Goal: Task Accomplishment & Management: Complete application form

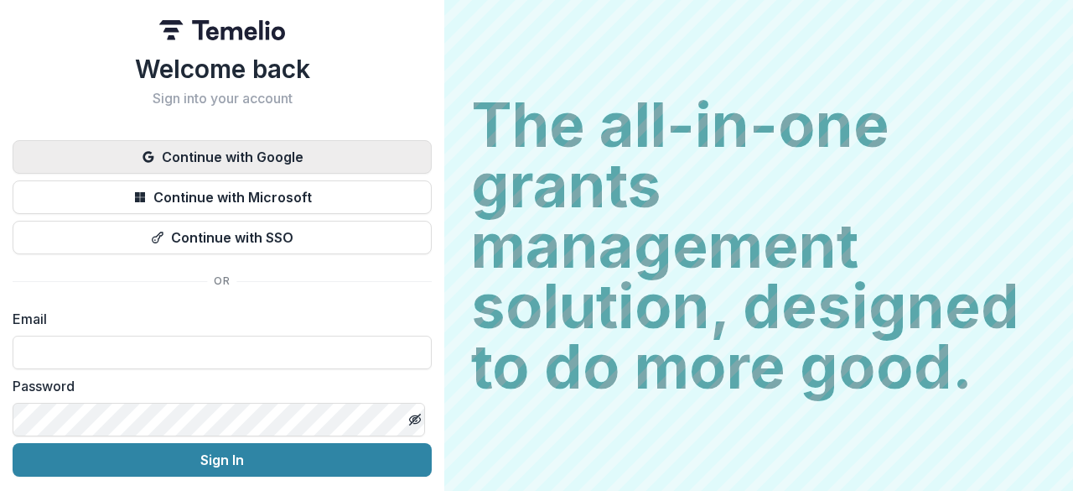
click at [290, 158] on button "Continue with Google" at bounding box center [222, 157] width 419 height 34
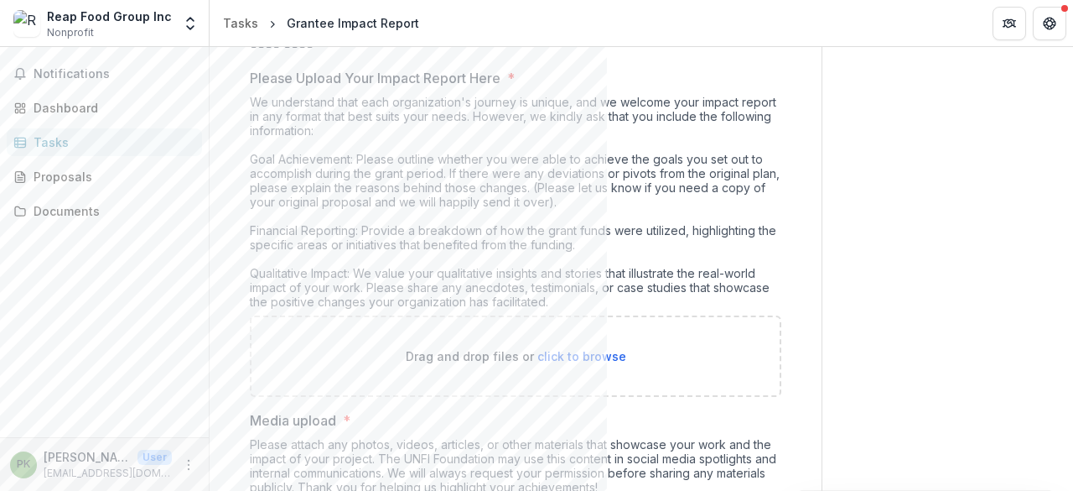
scroll to position [275, 0]
drag, startPoint x: 548, startPoint y: 360, endPoint x: 564, endPoint y: 304, distance: 58.2
click at [549, 361] on div "Drag and drop files or click to browse" at bounding box center [516, 355] width 532 height 81
type input "**********"
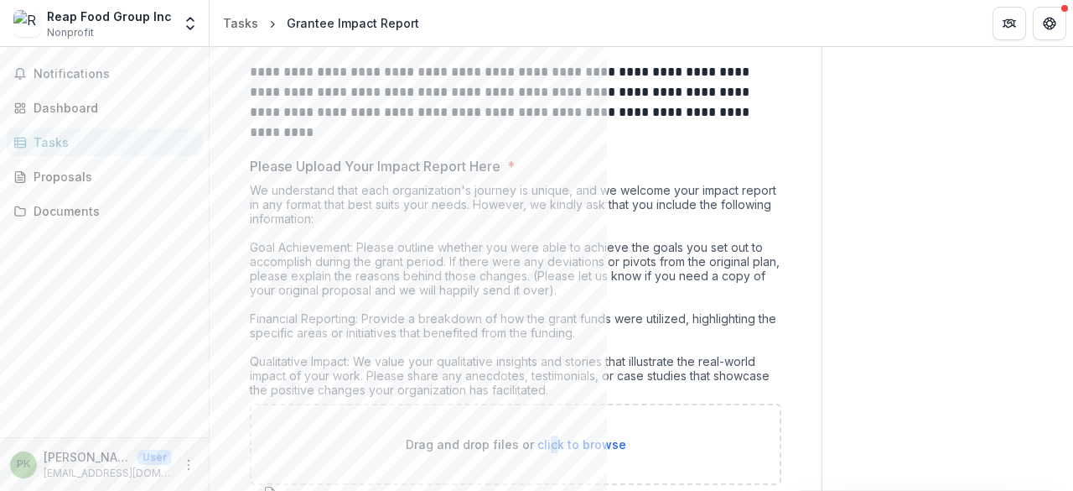
scroll to position [288, 0]
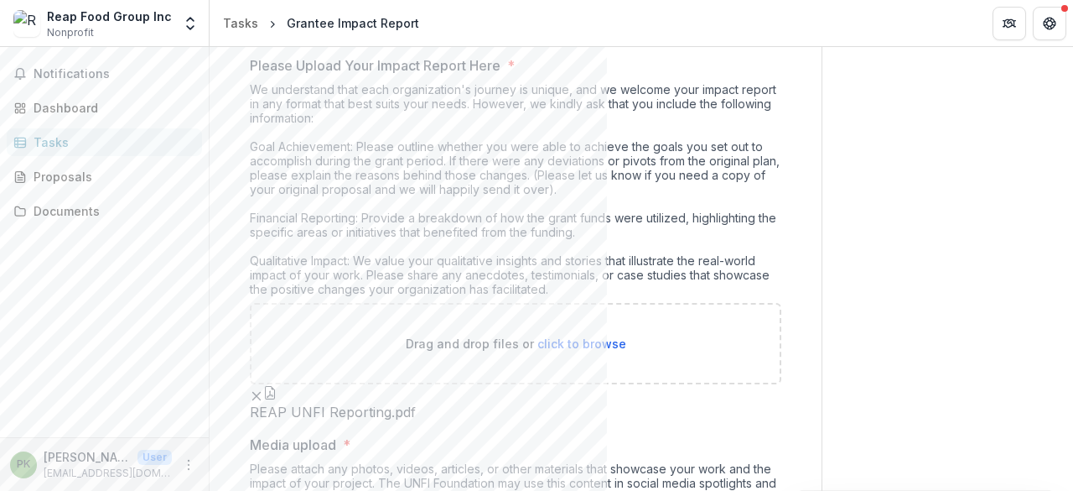
click at [574, 340] on span "click to browse" at bounding box center [582, 343] width 89 height 14
type input "**********"
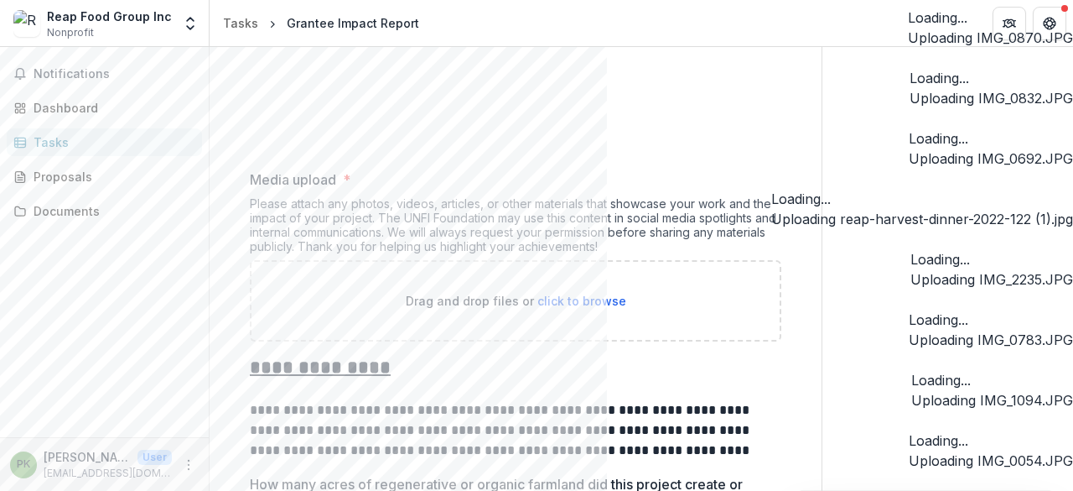
scroll to position [576, 0]
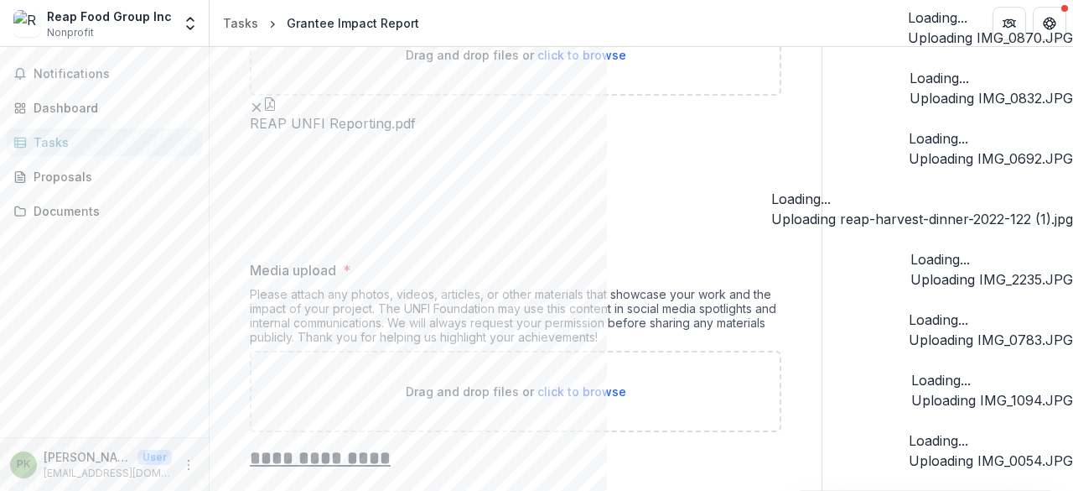
click at [263, 102] on icon "Remove File" at bounding box center [256, 107] width 13 height 13
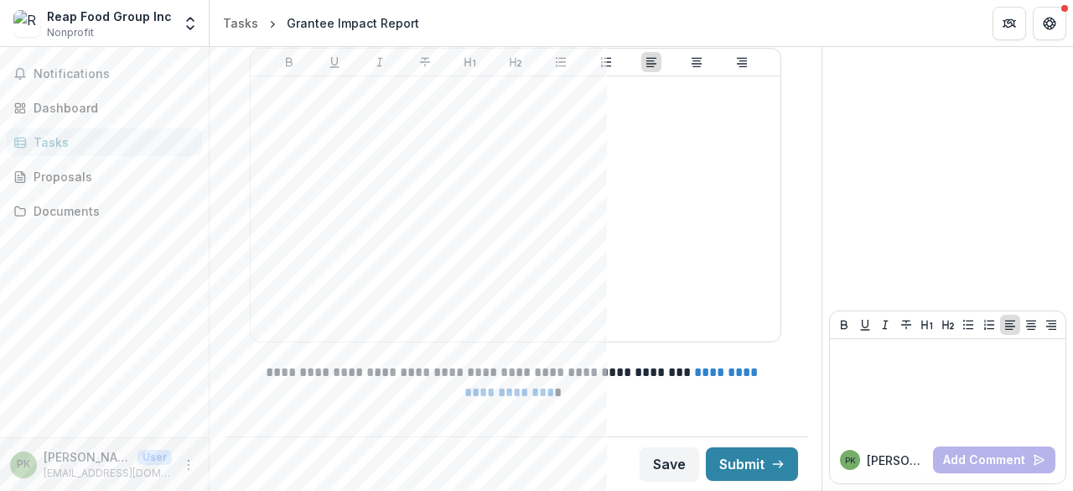
scroll to position [2663, 0]
click at [761, 467] on button "Submit" at bounding box center [752, 464] width 92 height 34
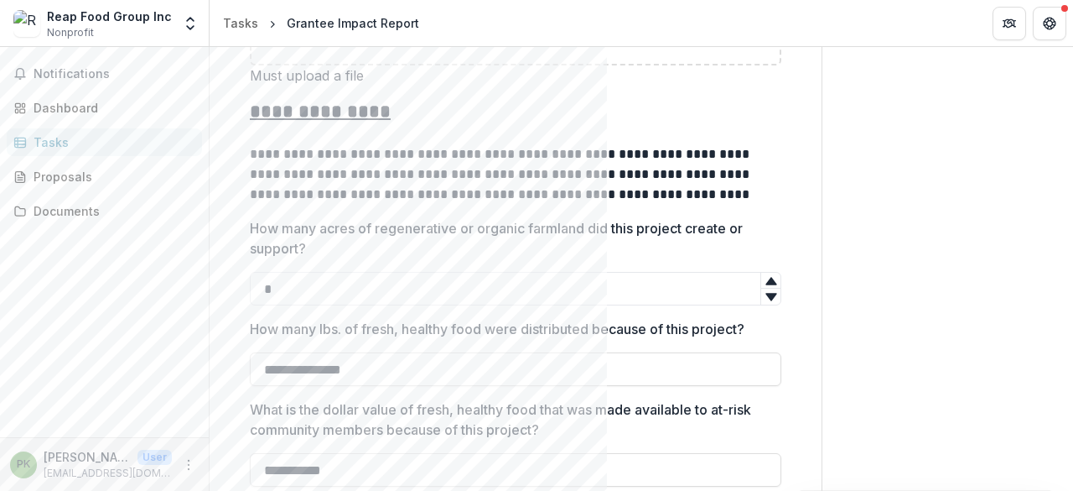
scroll to position [1036, 0]
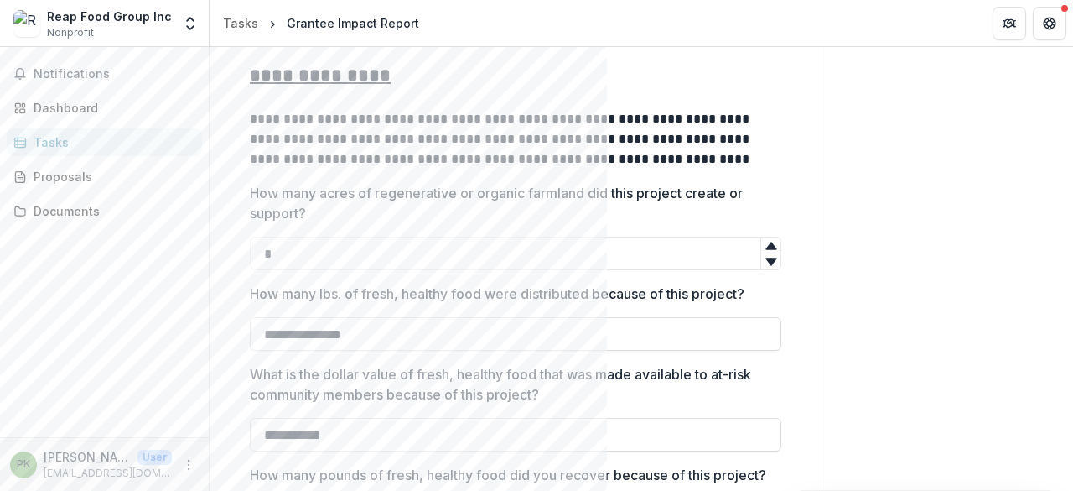
scroll to position [735, 0]
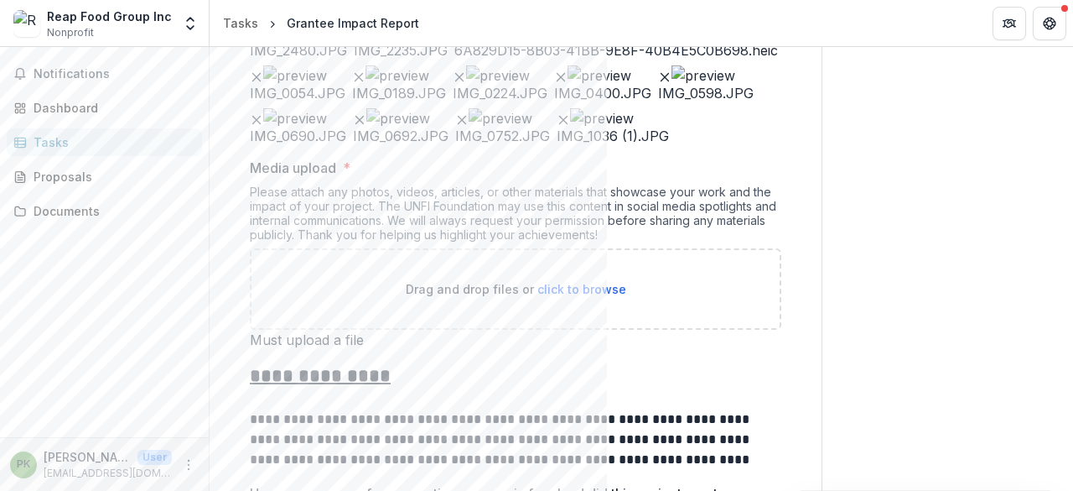
click at [516, 144] on ul "REAP UNFI Reporting.pdf reap-harvest-dinner-2022-34.jpg reap-harvest-dinner-202…" at bounding box center [516, 40] width 532 height 208
drag, startPoint x: 339, startPoint y: 286, endPoint x: 337, endPoint y: 298, distance: 11.9
click at [337, 144] on ul "REAP UNFI Reporting.pdf reap-harvest-dinner-2022-34.jpg reap-harvest-dinner-202…" at bounding box center [516, 40] width 532 height 208
click at [557, 127] on icon "Remove File" at bounding box center [563, 119] width 13 height 13
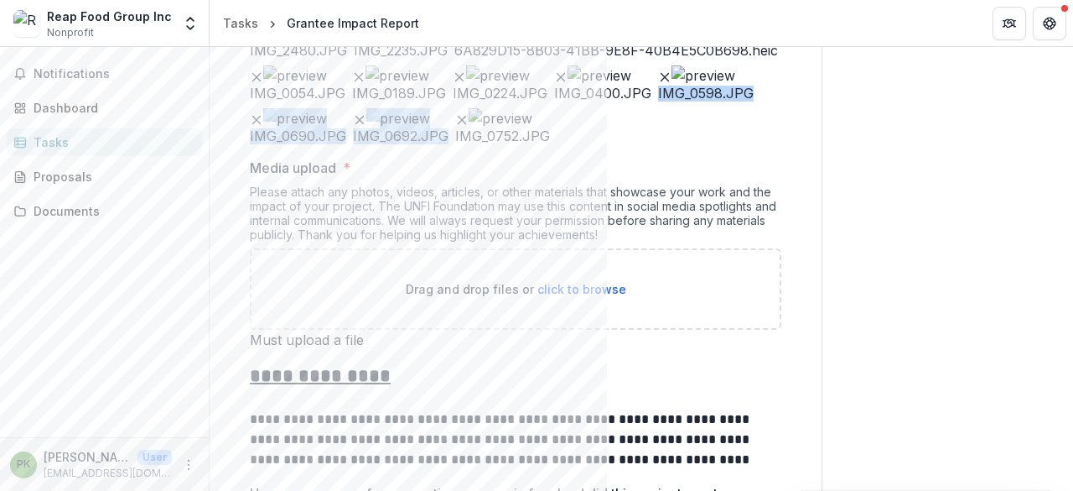
scroll to position [896, 0]
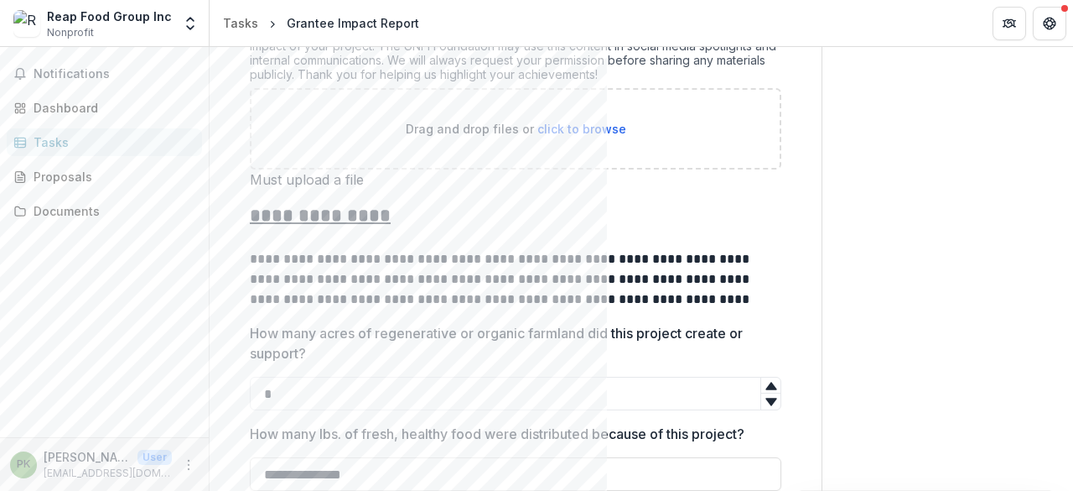
click at [555, 136] on span "click to browse" at bounding box center [582, 129] width 89 height 14
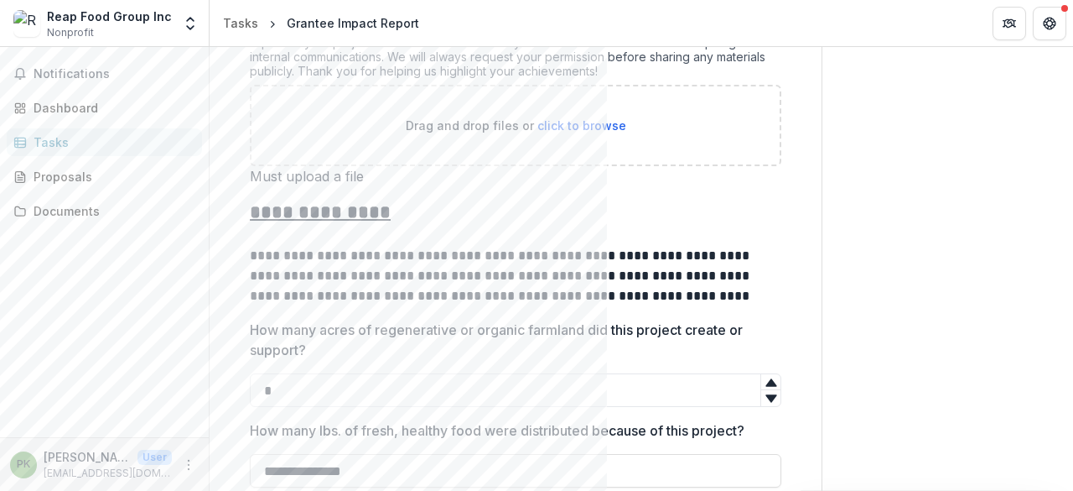
type input "**********"
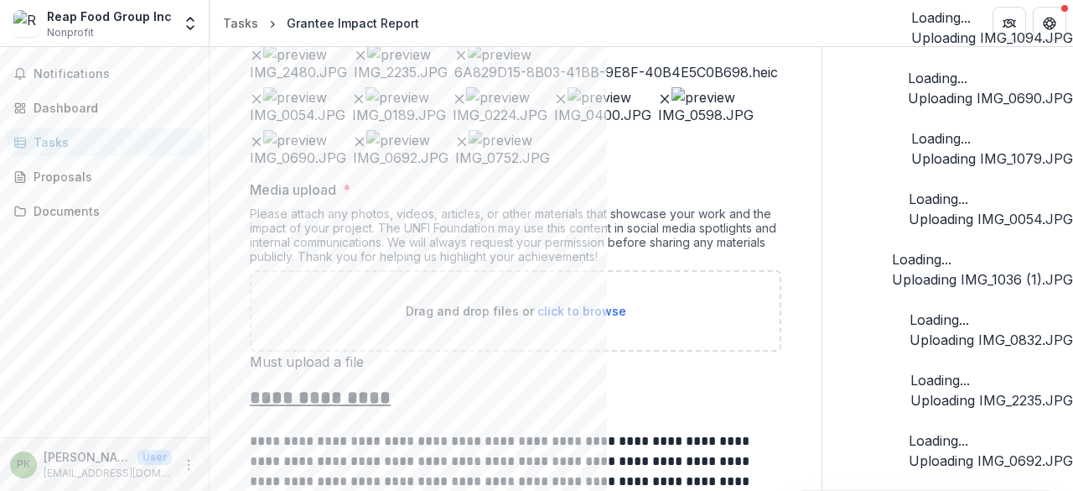
scroll to position [564, 0]
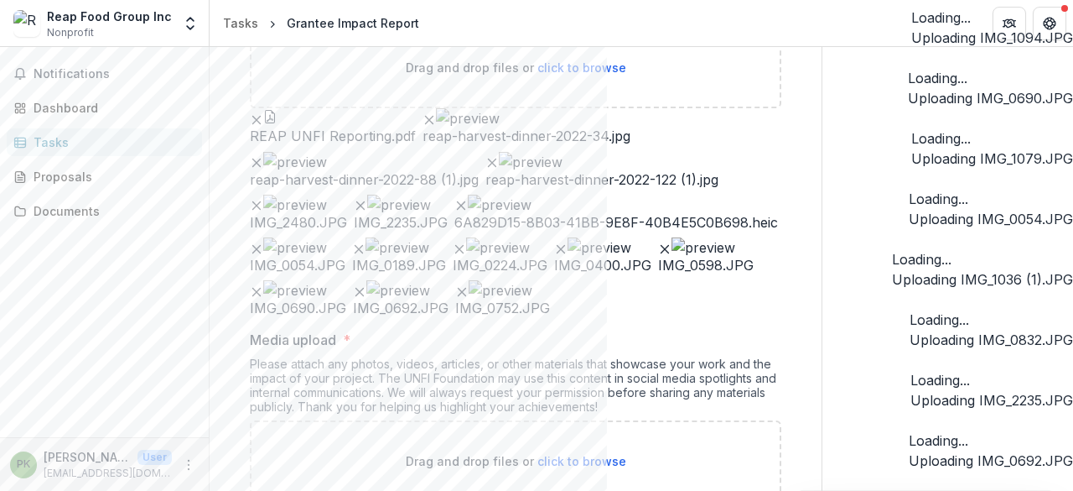
click at [263, 117] on icon "Remove File" at bounding box center [256, 119] width 13 height 13
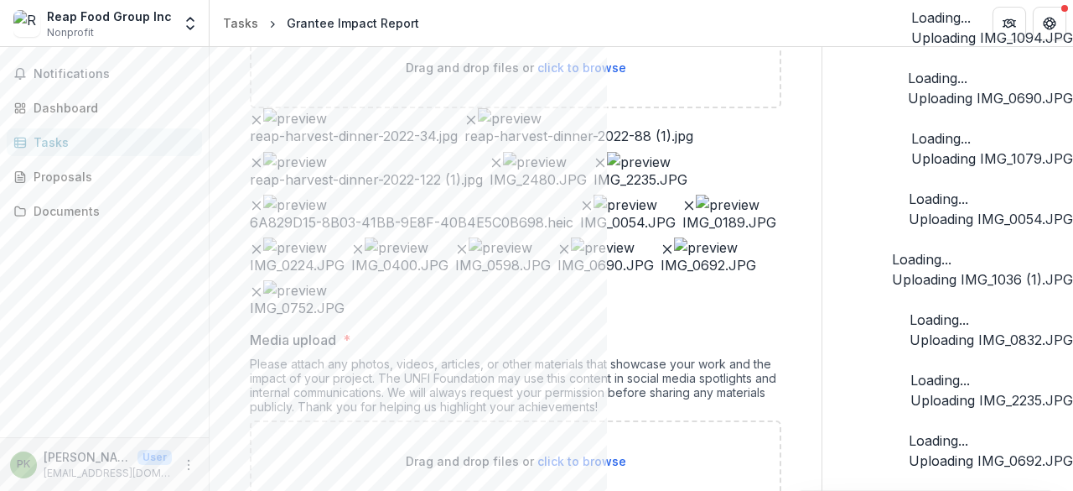
click at [263, 117] on icon "Remove File" at bounding box center [256, 119] width 13 height 13
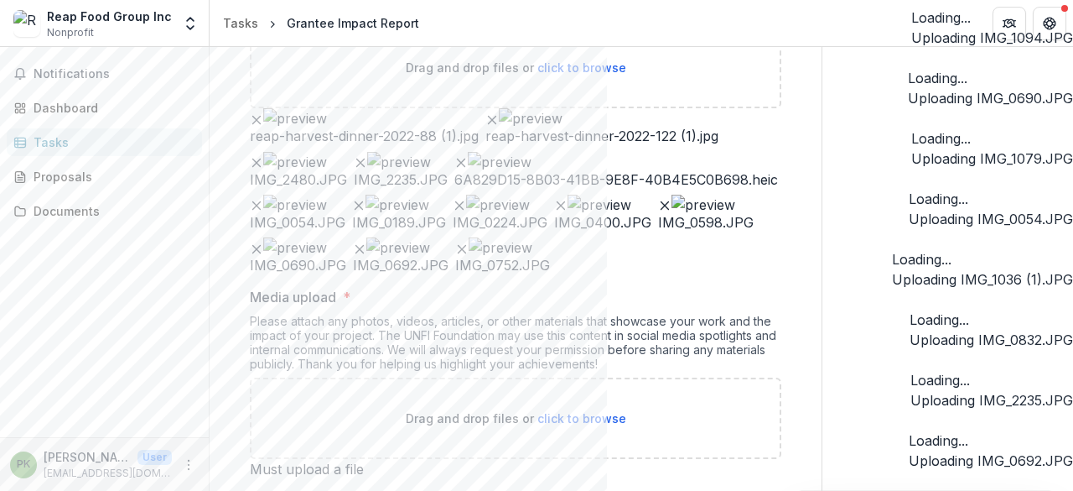
click at [263, 117] on icon "Remove File" at bounding box center [256, 119] width 13 height 13
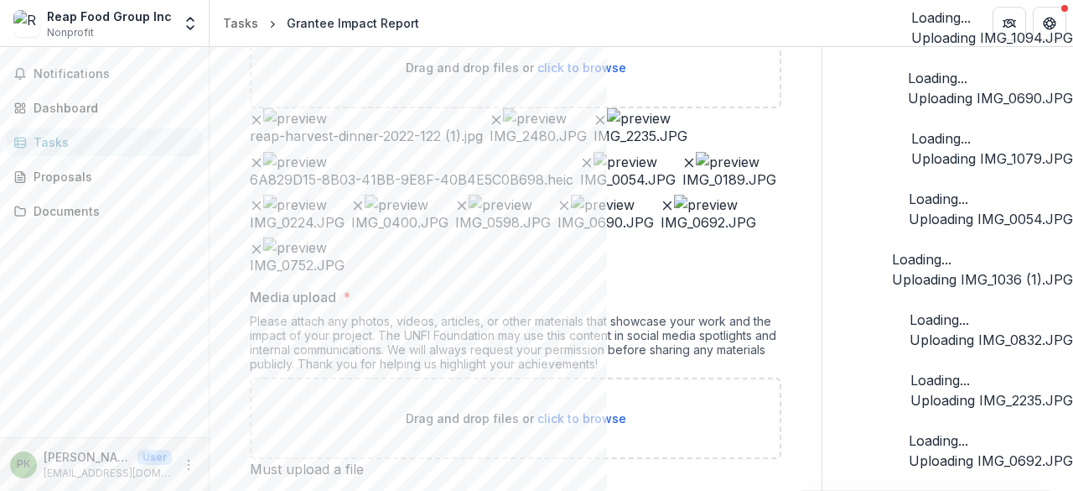
click at [263, 117] on icon "Remove File" at bounding box center [256, 119] width 13 height 13
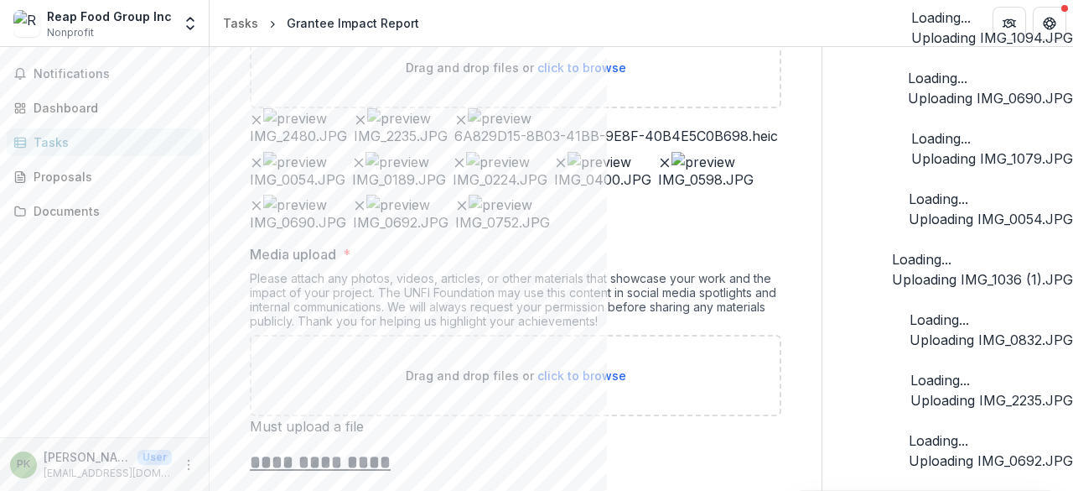
click at [263, 117] on icon "Remove File" at bounding box center [256, 119] width 13 height 13
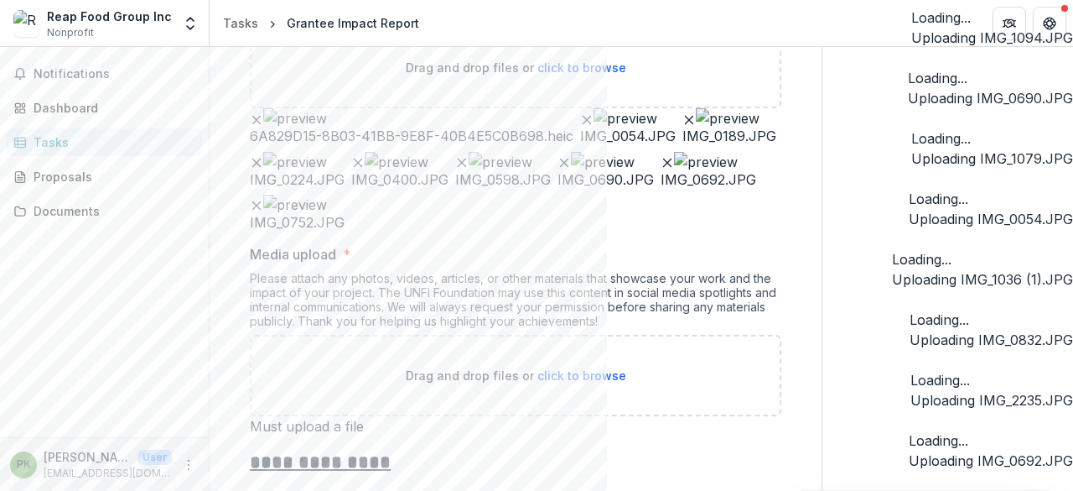
click at [263, 117] on icon "Remove File" at bounding box center [256, 119] width 13 height 13
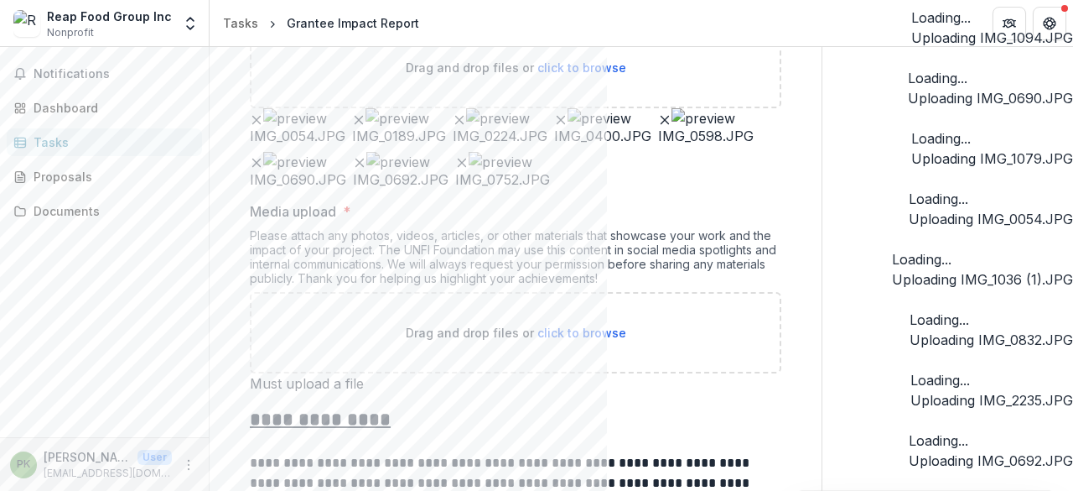
click at [263, 117] on icon "Remove File" at bounding box center [256, 119] width 13 height 13
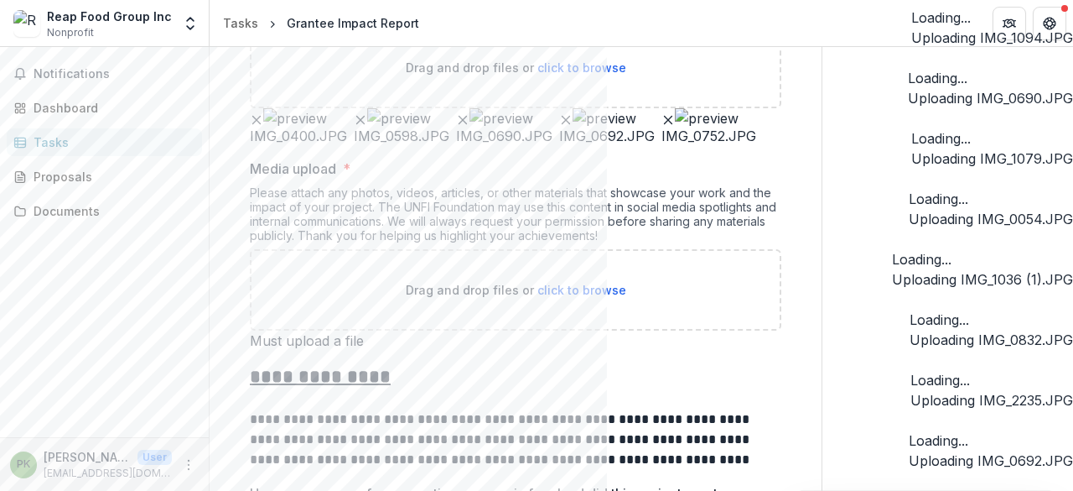
click at [263, 117] on icon "Remove File" at bounding box center [256, 119] width 13 height 13
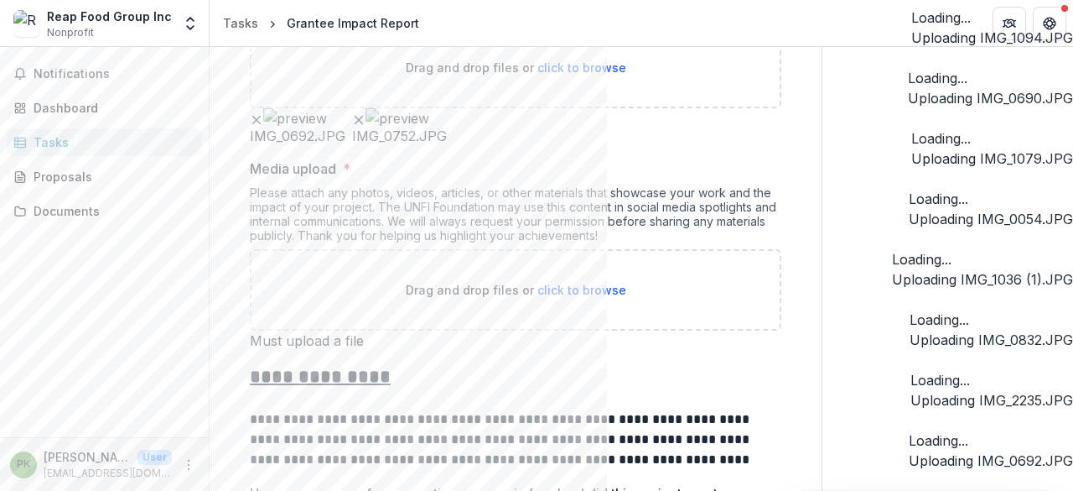
click at [263, 117] on icon "Remove File" at bounding box center [256, 119] width 13 height 13
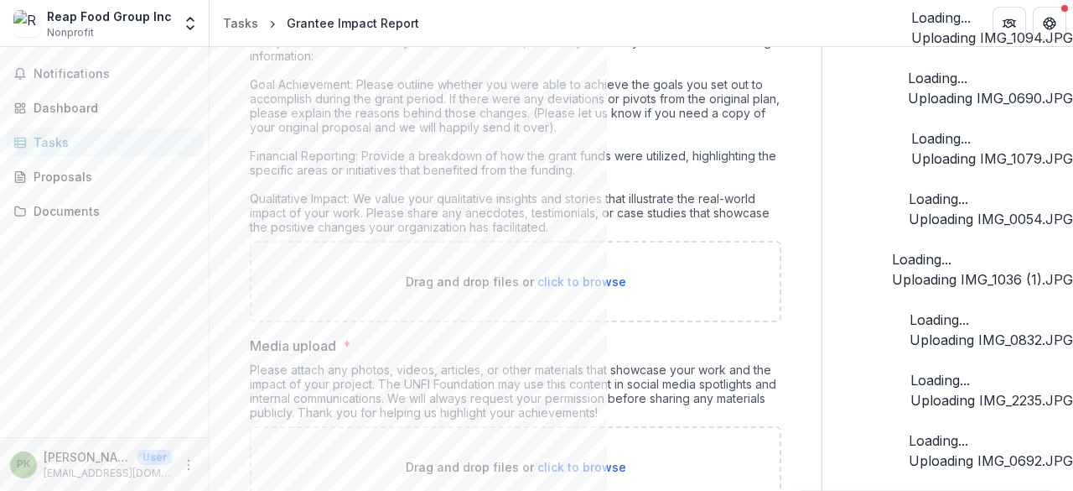
scroll to position [348, 0]
click at [593, 276] on span "click to browse" at bounding box center [582, 283] width 89 height 14
type input "**********"
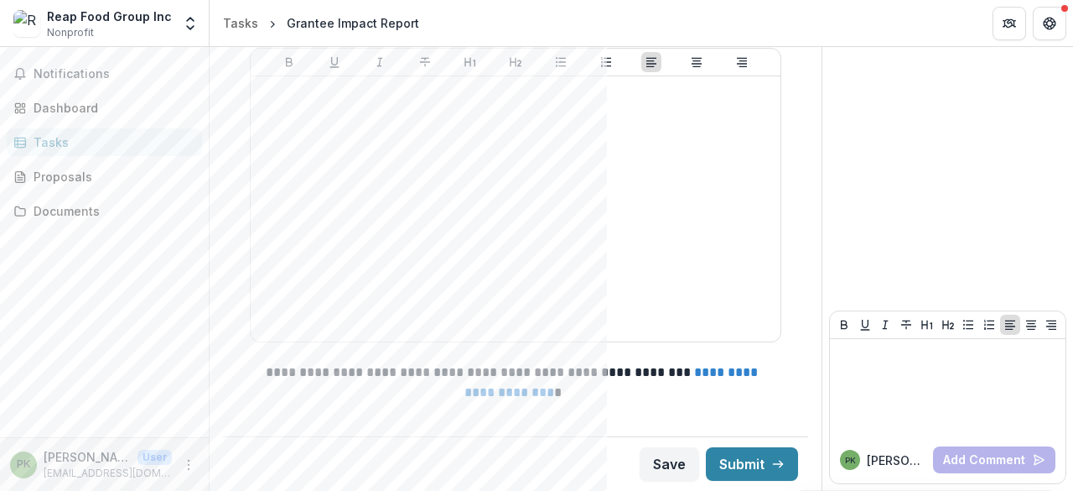
scroll to position [2704, 0]
click at [741, 477] on button "Submit" at bounding box center [752, 464] width 92 height 34
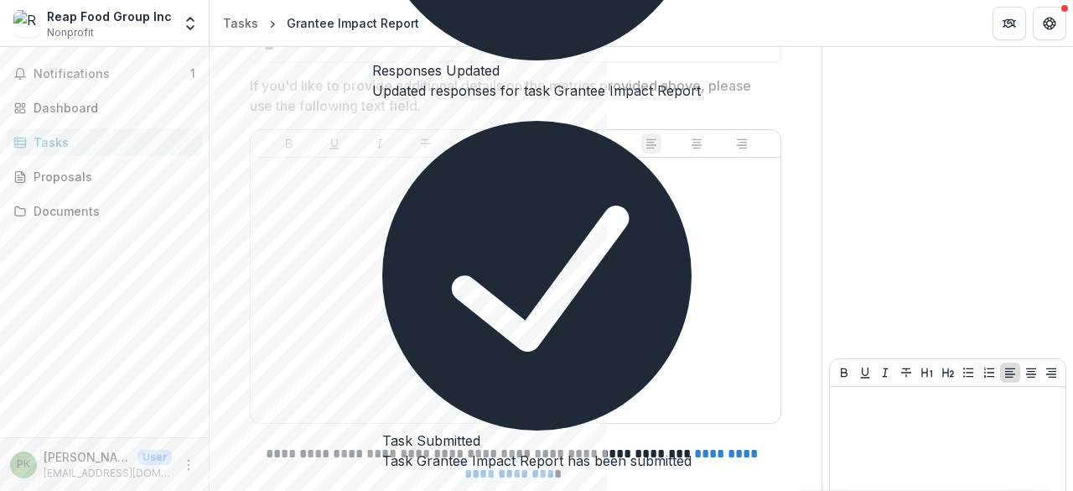
scroll to position [2710, 0]
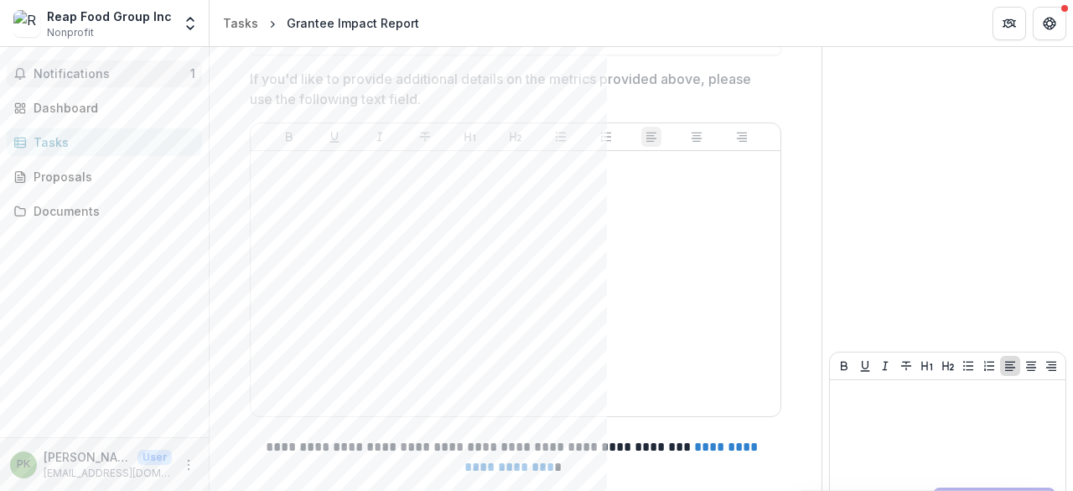
click at [124, 86] on button "Notifications 1" at bounding box center [104, 73] width 195 height 27
